Goal: Task Accomplishment & Management: Use online tool/utility

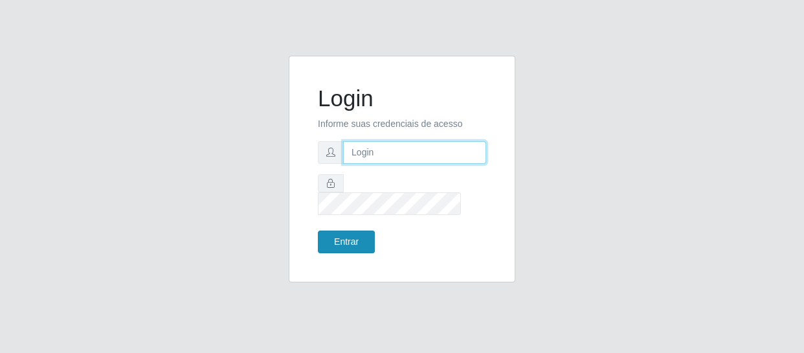
type input "[EMAIL_ADDRESS][DOMAIN_NAME]"
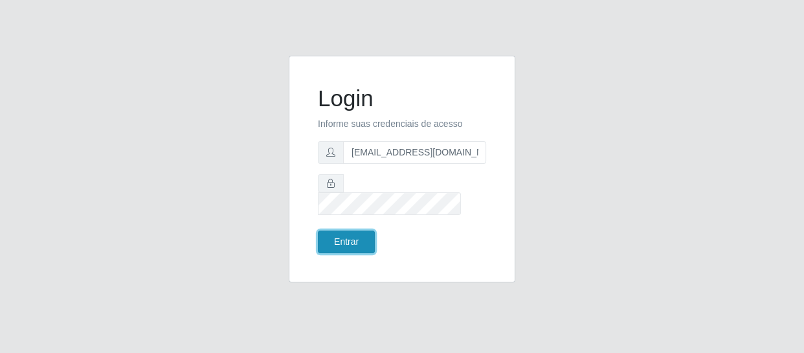
click at [340, 230] on button "Entrar" at bounding box center [346, 241] width 57 height 23
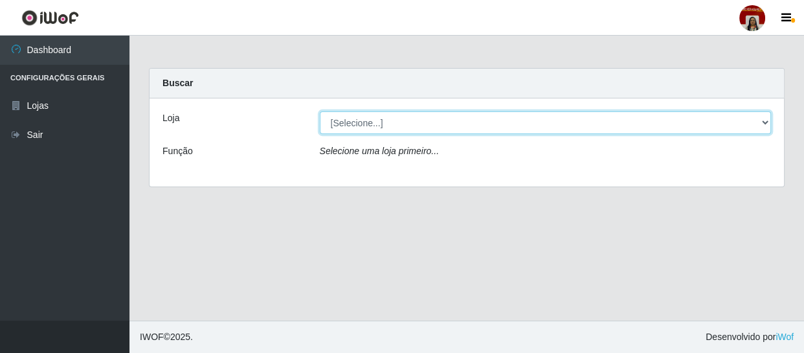
click at [456, 126] on select "[Selecione...] Mar Vermelho - Loja 04" at bounding box center [546, 122] width 452 height 23
select select "251"
click at [320, 111] on select "[Selecione...] Mar Vermelho - Loja 04" at bounding box center [546, 122] width 452 height 23
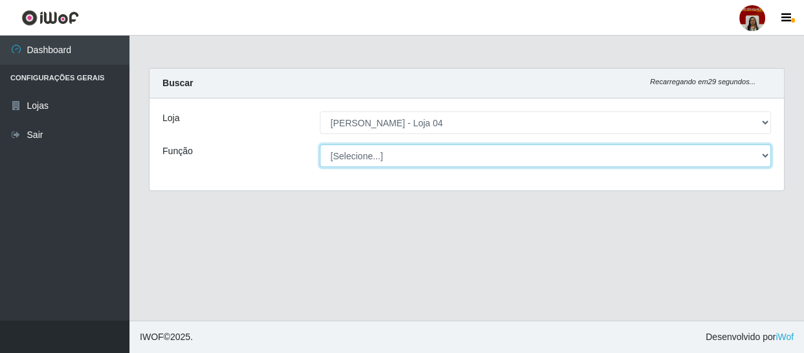
click at [408, 157] on select "[Selecione...] ASG ASG + ASG ++ Auxiliar de Depósito Auxiliar de Depósito + Aux…" at bounding box center [546, 155] width 452 height 23
click at [388, 157] on select "[Selecione...] ASG ASG + ASG ++ Auxiliar de Depósito Auxiliar de Depósito + Aux…" at bounding box center [546, 155] width 452 height 23
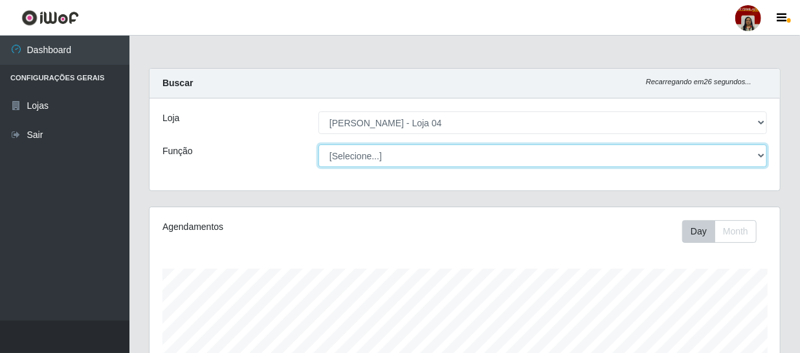
click at [393, 155] on select "[Selecione...] ASG ASG + ASG ++ Auxiliar de Depósito Auxiliar de Depósito + Aux…" at bounding box center [542, 155] width 448 height 23
click at [395, 149] on select "[Selecione...] ASG ASG + ASG ++ Auxiliar de Depósito Auxiliar de Depósito + Aux…" at bounding box center [542, 155] width 448 height 23
select select "22"
click at [318, 144] on select "[Selecione...] ASG ASG + ASG ++ Auxiliar de Depósito Auxiliar de Depósito + Aux…" at bounding box center [542, 155] width 448 height 23
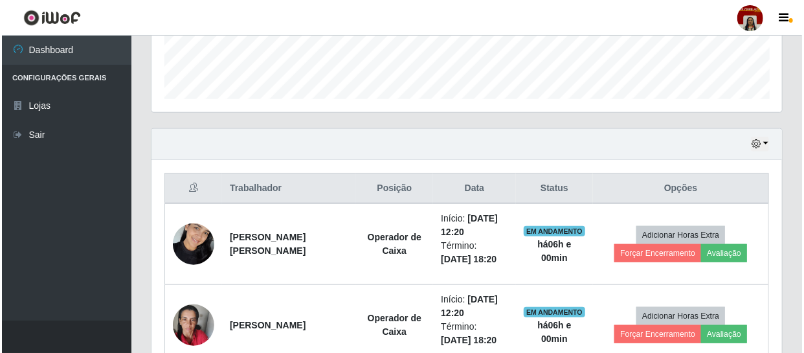
scroll to position [363, 0]
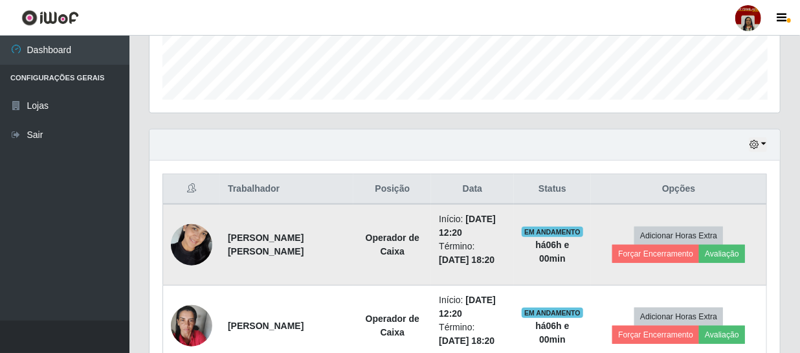
click at [201, 239] on img at bounding box center [191, 244] width 41 height 55
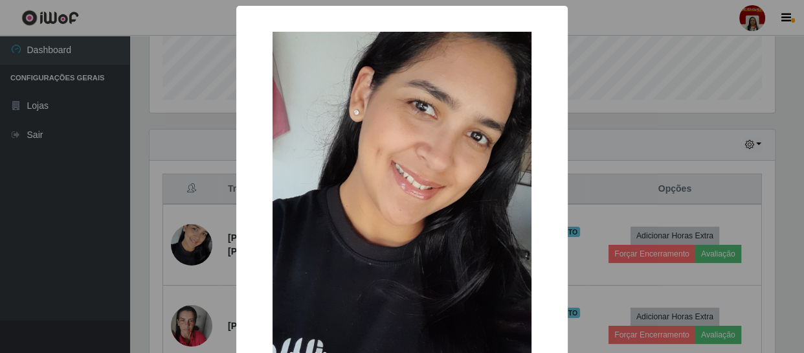
click at [107, 225] on div "× OK Cancel" at bounding box center [402, 176] width 804 height 353
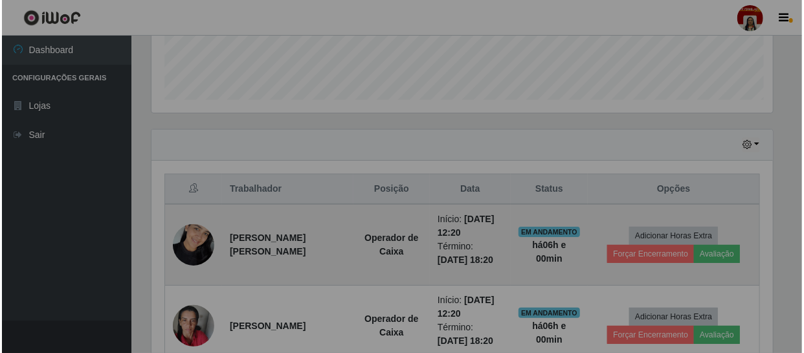
scroll to position [269, 630]
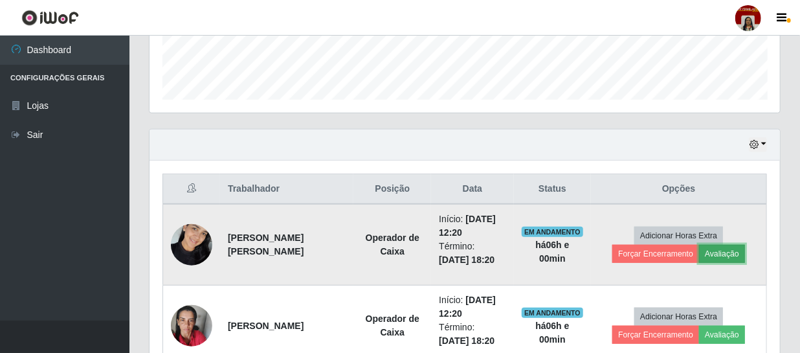
click at [724, 246] on button "Avaliação" at bounding box center [722, 254] width 46 height 18
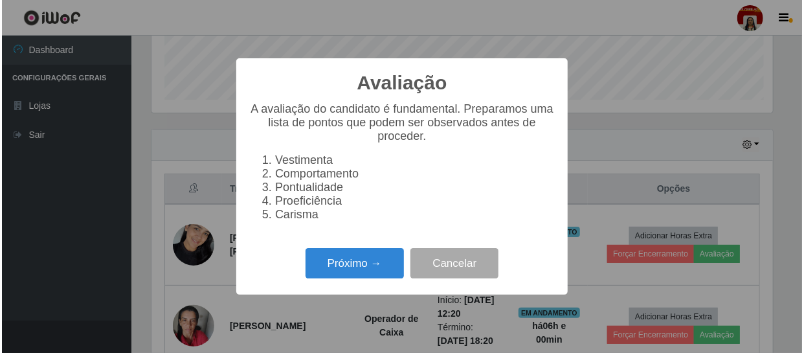
scroll to position [269, 625]
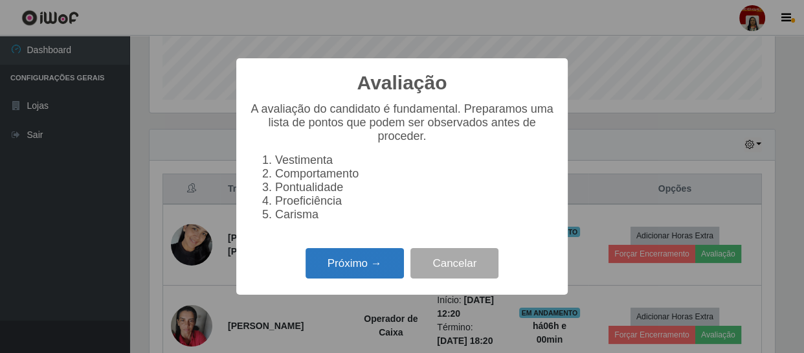
click at [352, 264] on button "Próximo →" at bounding box center [354, 263] width 98 height 30
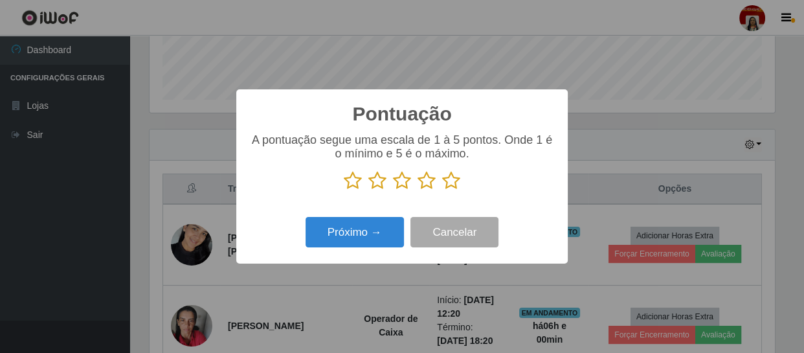
click at [454, 181] on icon at bounding box center [451, 180] width 18 height 19
click at [442, 190] on input "radio" at bounding box center [442, 190] width 0 height 0
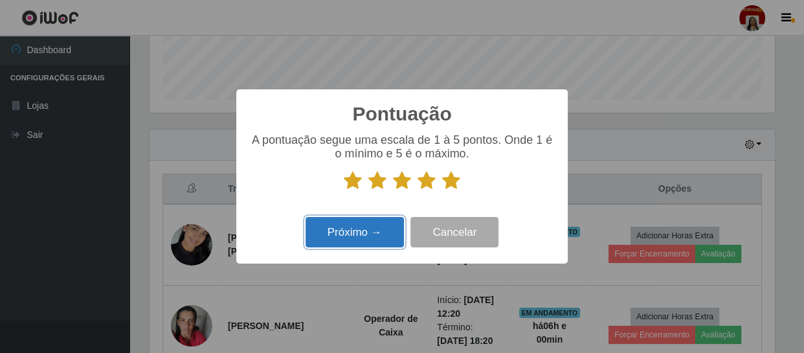
click at [389, 227] on button "Próximo →" at bounding box center [354, 232] width 98 height 30
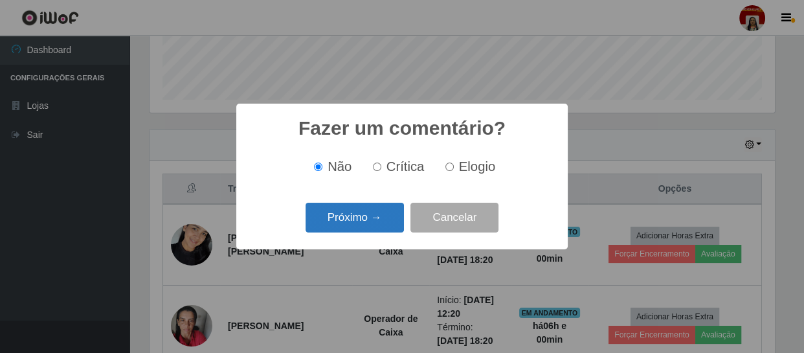
click at [375, 221] on button "Próximo →" at bounding box center [354, 218] width 98 height 30
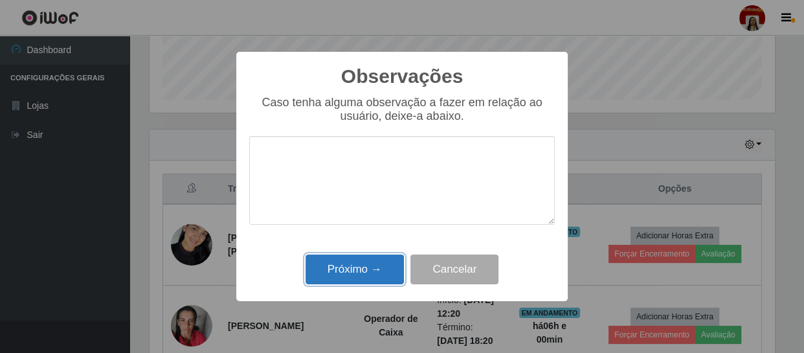
click at [366, 267] on button "Próximo →" at bounding box center [354, 269] width 98 height 30
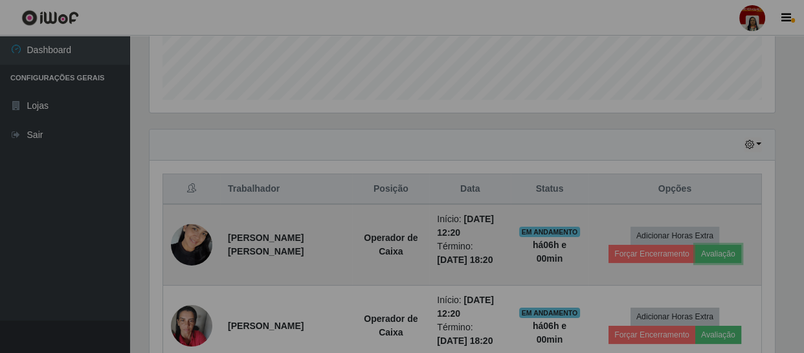
scroll to position [269, 630]
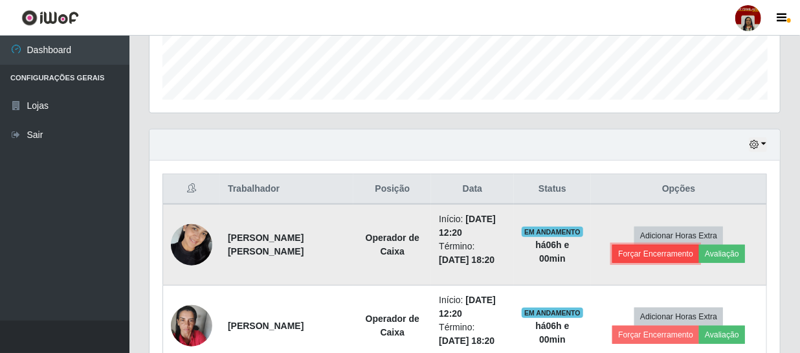
click at [619, 255] on button "Forçar Encerramento" at bounding box center [655, 254] width 87 height 18
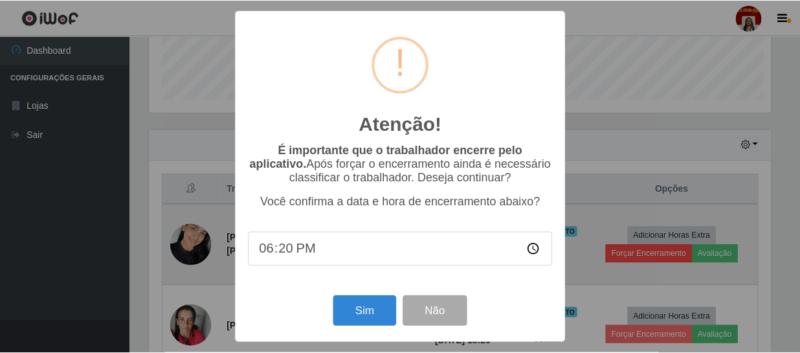
scroll to position [269, 625]
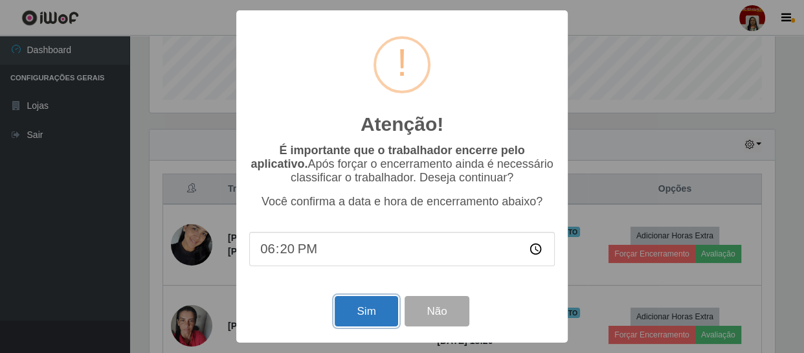
click at [375, 309] on button "Sim" at bounding box center [366, 311] width 63 height 30
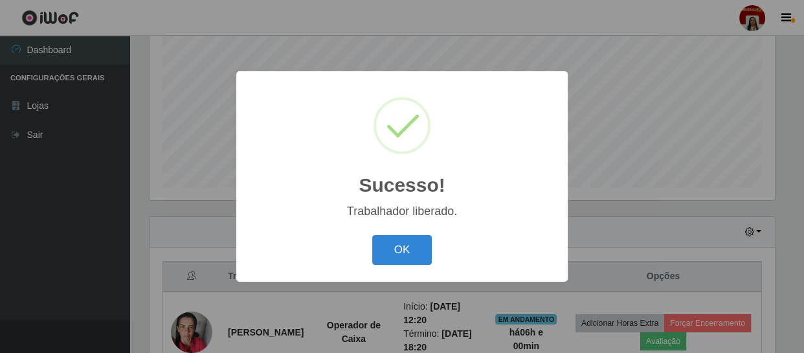
click at [414, 233] on div "OK Cancel" at bounding box center [401, 249] width 305 height 37
click at [404, 247] on button "OK" at bounding box center [402, 250] width 60 height 30
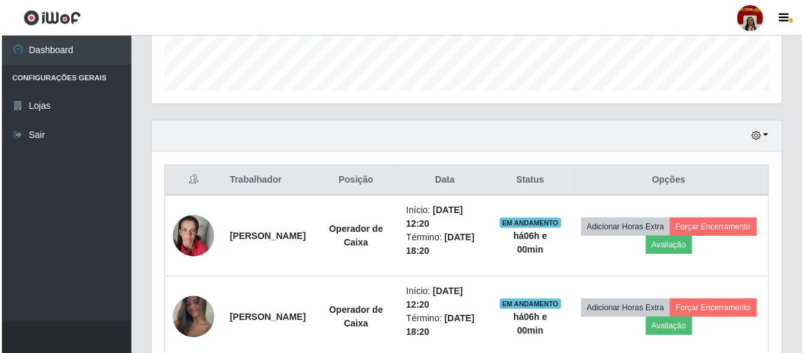
scroll to position [511, 0]
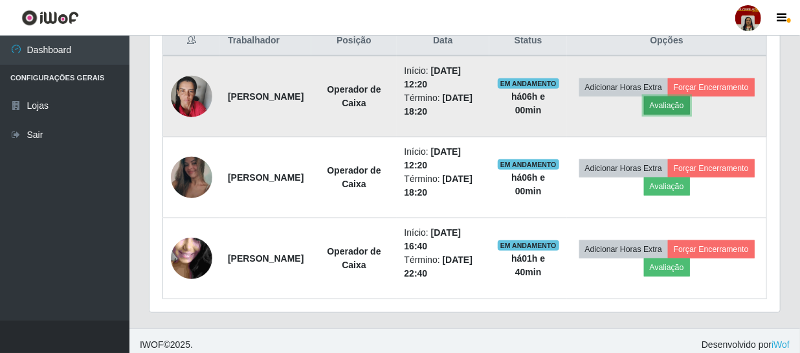
click at [690, 105] on button "Avaliação" at bounding box center [667, 105] width 46 height 18
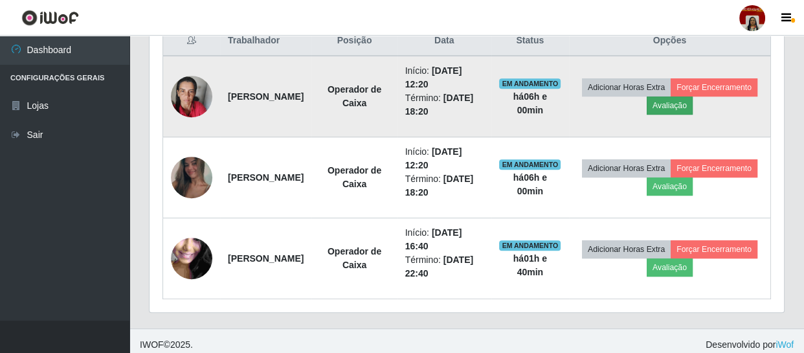
scroll to position [269, 625]
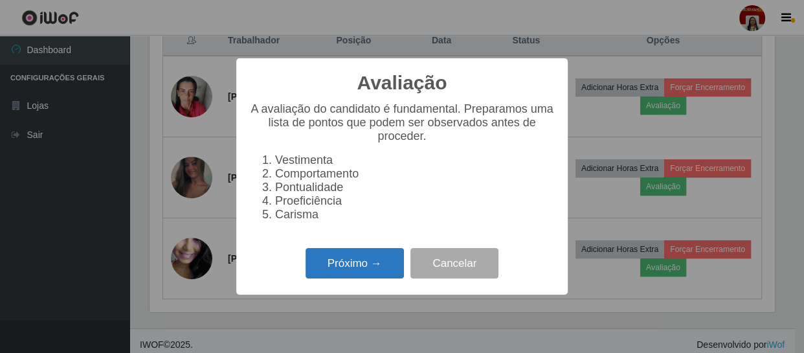
click at [360, 271] on button "Próximo →" at bounding box center [354, 263] width 98 height 30
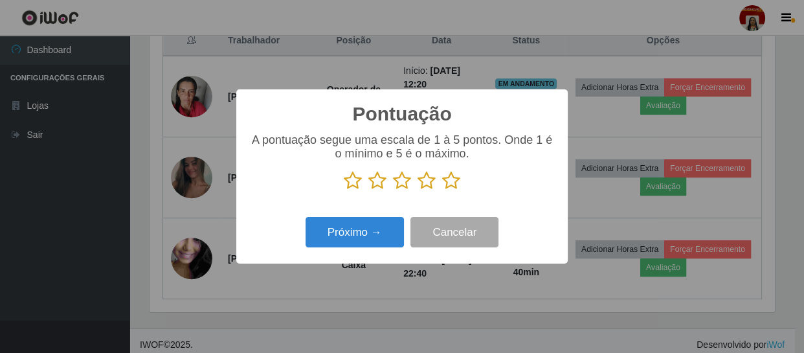
drag, startPoint x: 453, startPoint y: 170, endPoint x: 449, endPoint y: 188, distance: 19.2
click at [454, 173] on div "A pontuação segue uma escala de 1 à 5 pontos. Onde 1 é o mínimo e 5 é o máximo." at bounding box center [401, 161] width 305 height 57
click at [449, 183] on icon at bounding box center [451, 180] width 18 height 19
click at [442, 190] on input "radio" at bounding box center [442, 190] width 0 height 0
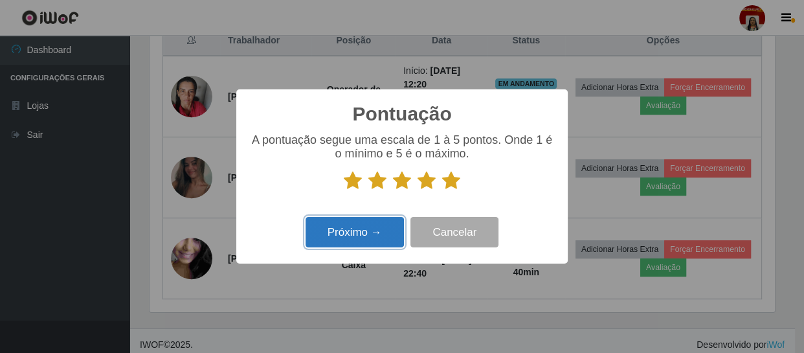
click at [371, 247] on button "Próximo →" at bounding box center [354, 232] width 98 height 30
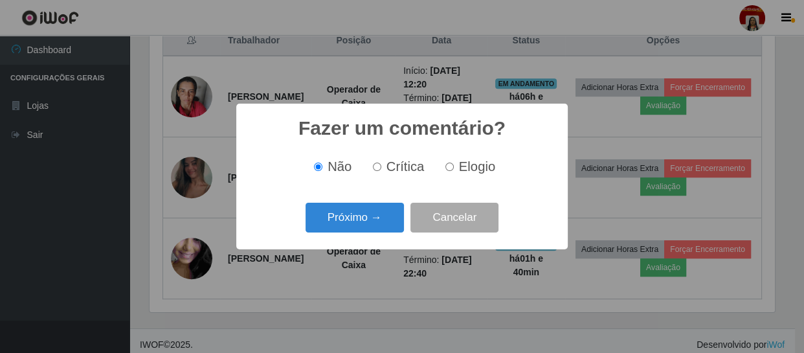
click at [362, 236] on div "Próximo → Cancelar" at bounding box center [401, 217] width 305 height 37
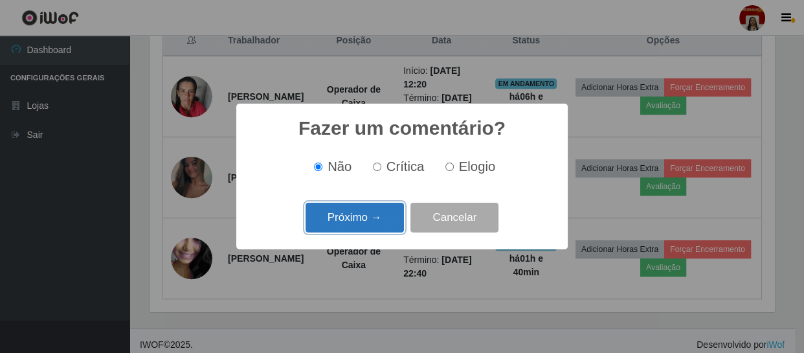
click at [361, 223] on button "Próximo →" at bounding box center [354, 218] width 98 height 30
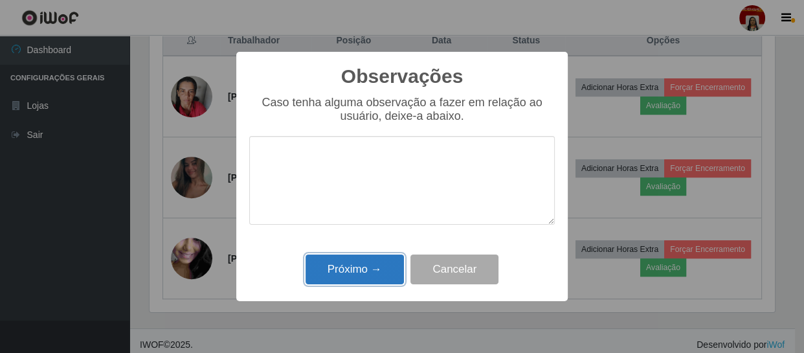
click at [362, 259] on button "Próximo →" at bounding box center [354, 269] width 98 height 30
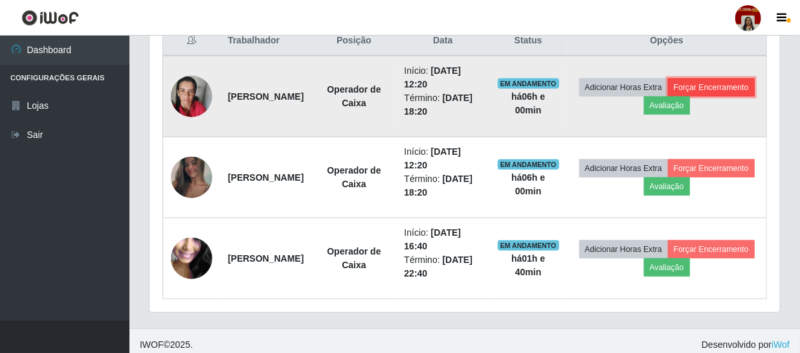
click at [668, 96] on button "Forçar Encerramento" at bounding box center [711, 87] width 87 height 18
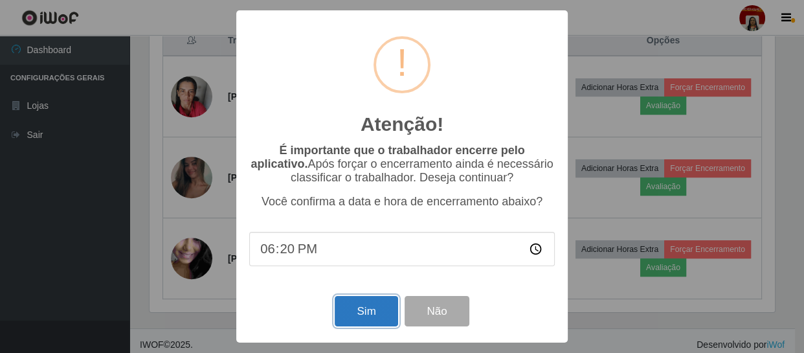
click at [351, 305] on button "Sim" at bounding box center [366, 311] width 63 height 30
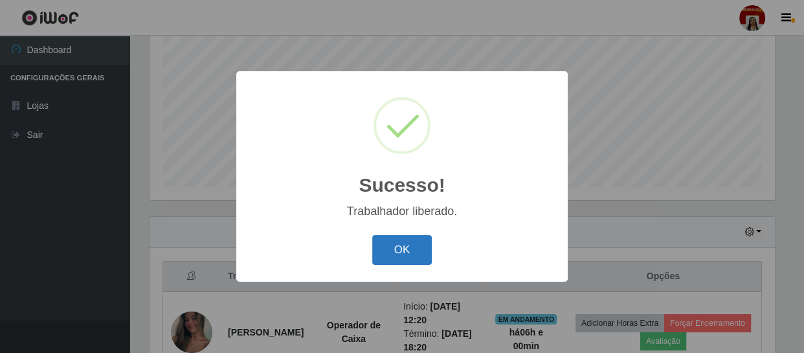
click at [406, 238] on button "OK" at bounding box center [402, 250] width 60 height 30
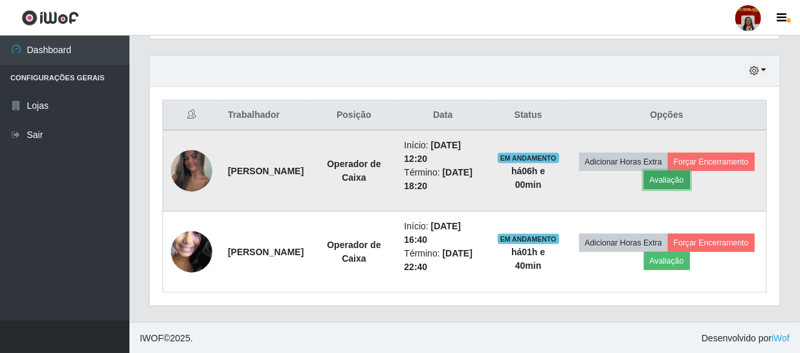
click at [690, 179] on button "Avaliação" at bounding box center [667, 180] width 46 height 18
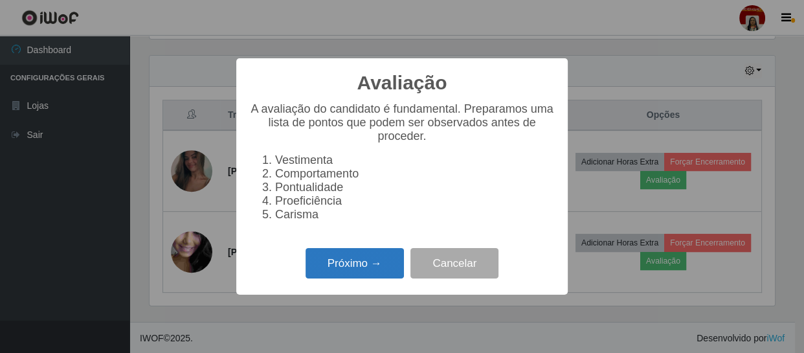
click at [383, 270] on button "Próximo →" at bounding box center [354, 263] width 98 height 30
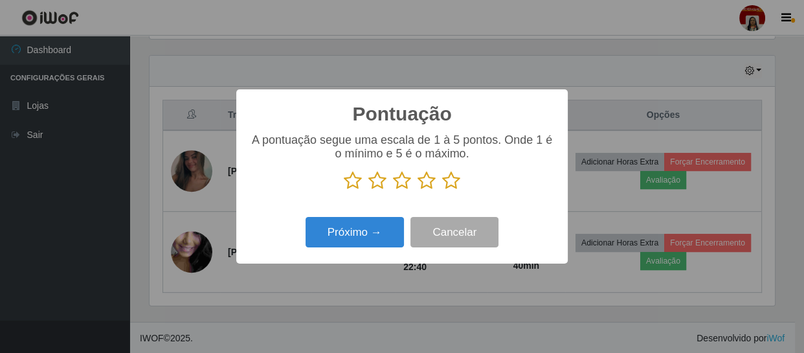
click at [455, 182] on icon at bounding box center [451, 180] width 18 height 19
click at [442, 190] on input "radio" at bounding box center [442, 190] width 0 height 0
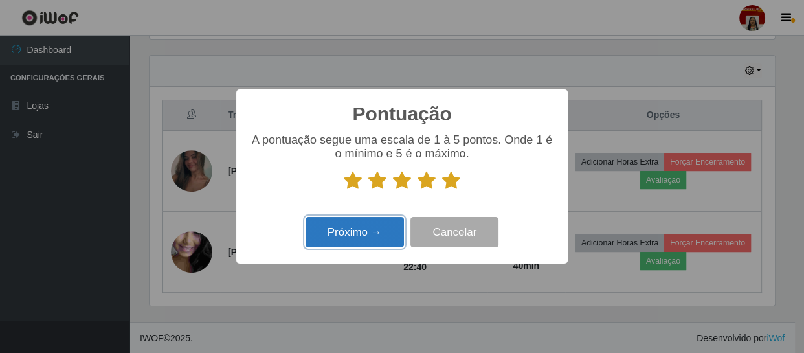
click at [376, 231] on button "Próximo →" at bounding box center [354, 232] width 98 height 30
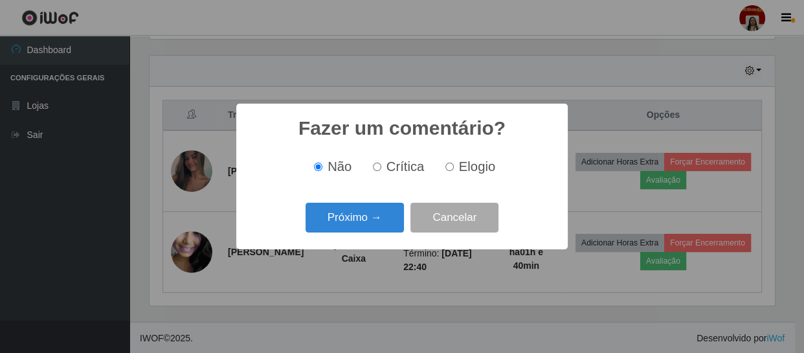
click at [375, 231] on button "Próximo →" at bounding box center [354, 218] width 98 height 30
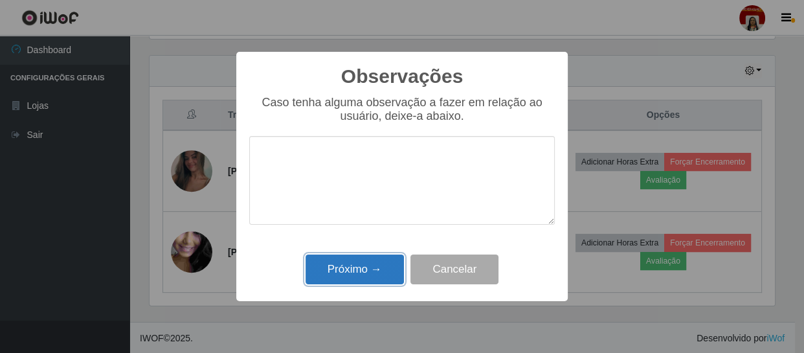
click at [382, 265] on button "Próximo →" at bounding box center [354, 269] width 98 height 30
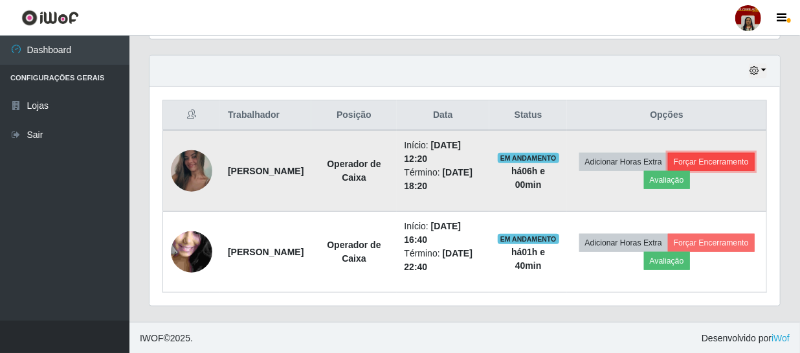
click at [668, 171] on button "Forçar Encerramento" at bounding box center [711, 162] width 87 height 18
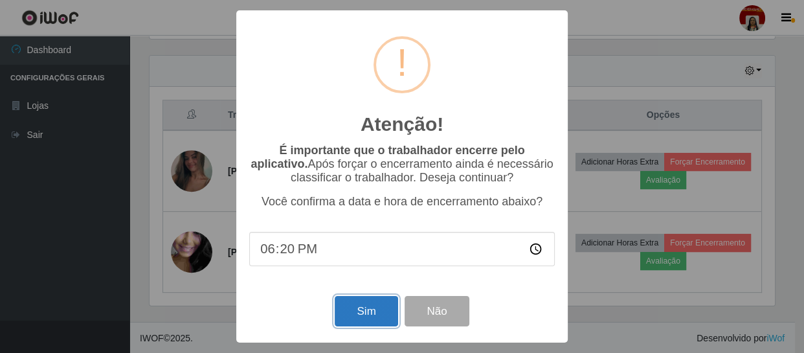
click at [370, 306] on button "Sim" at bounding box center [366, 311] width 63 height 30
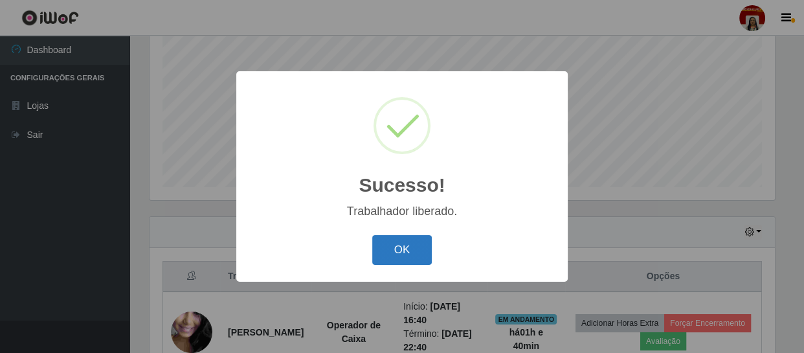
click at [418, 243] on button "OK" at bounding box center [402, 250] width 60 height 30
